Goal: Task Accomplishment & Management: Manage account settings

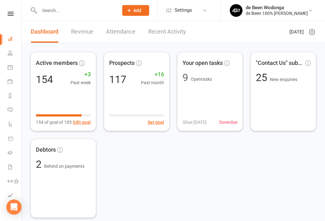
click at [8, 107] on link "Messages" at bounding box center [15, 111] width 14 height 14
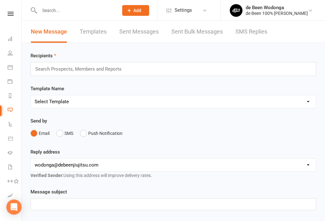
click at [8, 165] on icon at bounding box center [10, 167] width 5 height 5
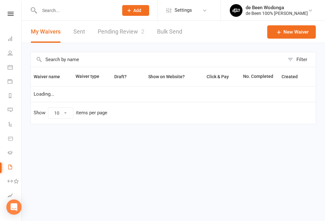
select select "50"
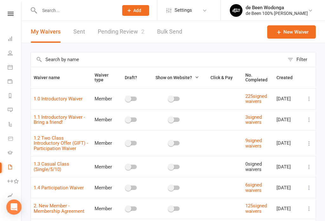
click at [122, 27] on link "Pending Review 2" at bounding box center [121, 32] width 47 height 22
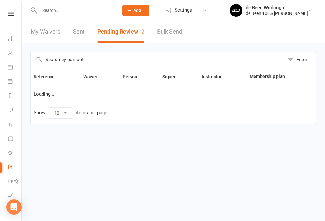
select select "25"
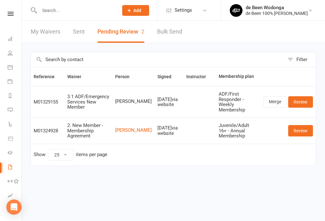
click at [306, 96] on link "Review" at bounding box center [300, 101] width 25 height 11
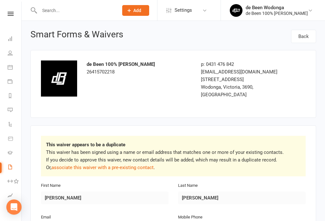
click at [128, 154] on p "This waiver has been signed using a name or email address that matches one or m…" at bounding box center [173, 160] width 254 height 23
click at [110, 165] on link "associate this waiver with a pre-existing contact" at bounding box center [102, 168] width 102 height 6
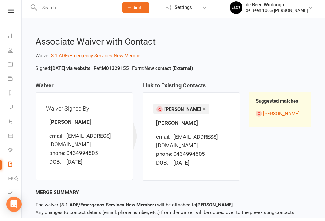
scroll to position [7, 0]
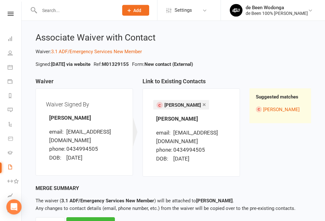
click at [273, 108] on link "[PERSON_NAME]" at bounding box center [281, 110] width 36 height 6
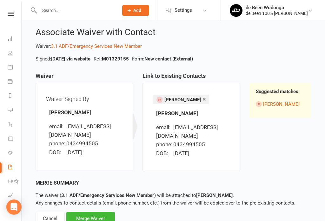
scroll to position [25, 0]
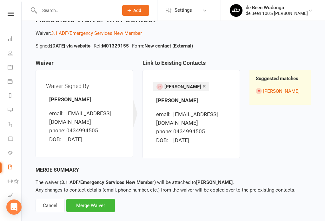
click at [97, 205] on div "Merge Waiver" at bounding box center [90, 205] width 49 height 13
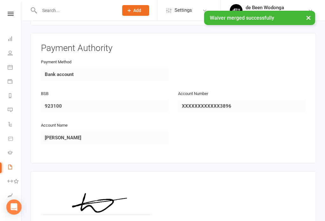
scroll to position [587, 0]
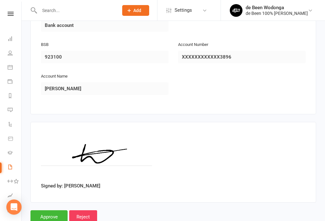
click at [50, 211] on input "Approve" at bounding box center [48, 217] width 37 height 13
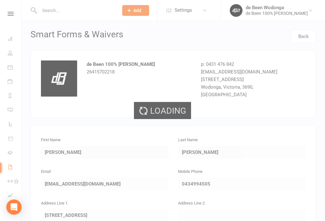
select select "25"
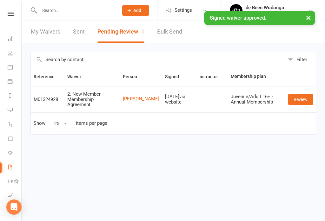
click at [301, 99] on link "Review" at bounding box center [300, 99] width 25 height 11
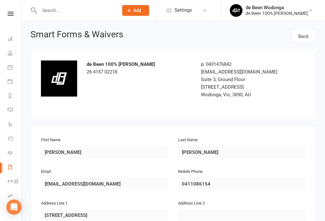
click at [183, 7] on span "Settings" at bounding box center [183, 10] width 17 height 14
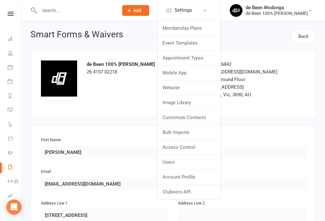
click at [184, 28] on link "Membership Plans" at bounding box center [188, 28] width 63 height 15
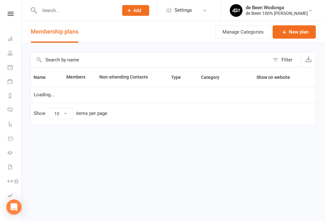
select select "100"
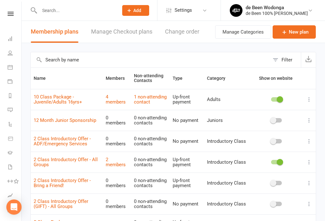
click at [310, 98] on icon at bounding box center [309, 99] width 6 height 6
click at [256, 111] on link "Edit" at bounding box center [281, 111] width 63 height 13
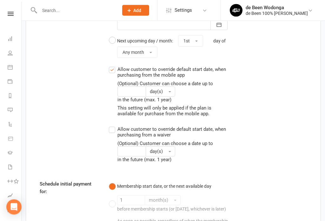
scroll to position [856, 0]
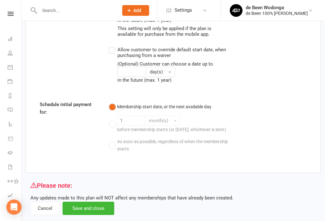
click at [45, 207] on button "Cancel" at bounding box center [44, 208] width 29 height 13
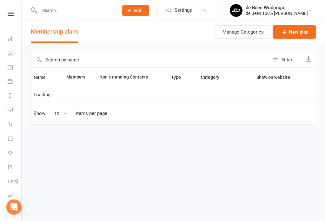
select select "100"
